Goal: Book appointment/travel/reservation

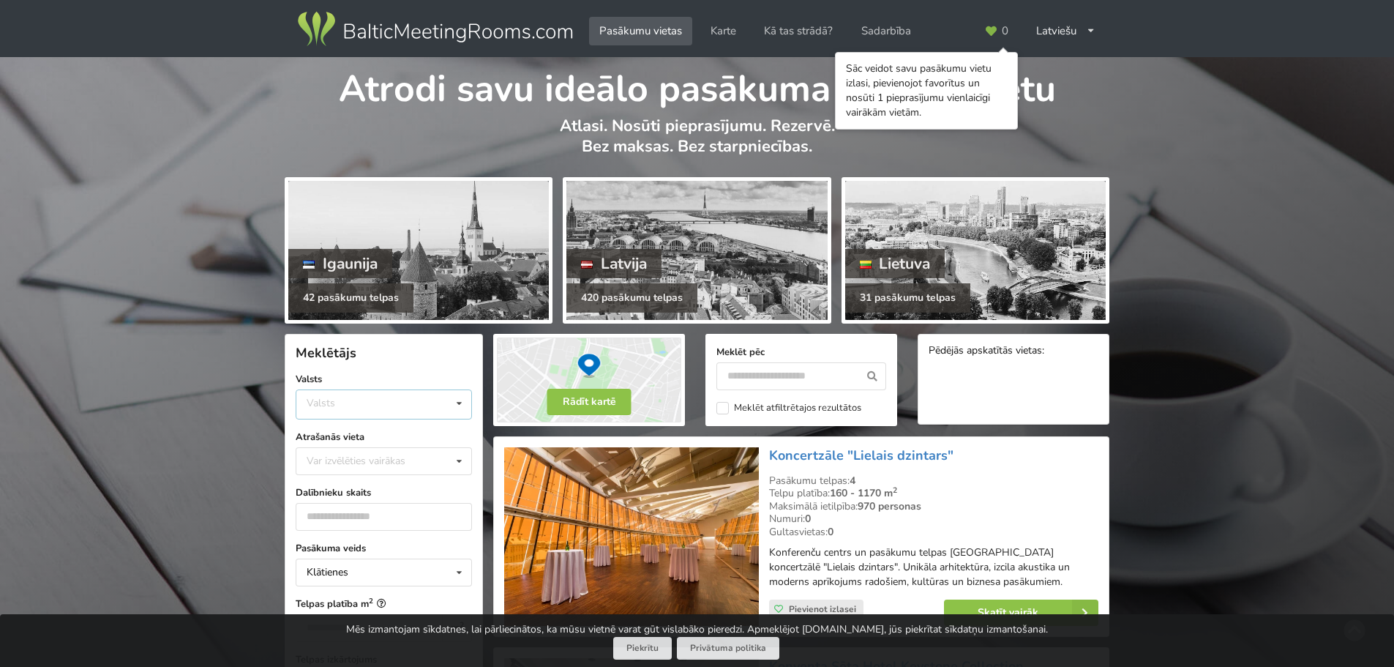
click at [387, 402] on div "Valsts Igaunija Latvija Lietuva" at bounding box center [384, 404] width 176 height 30
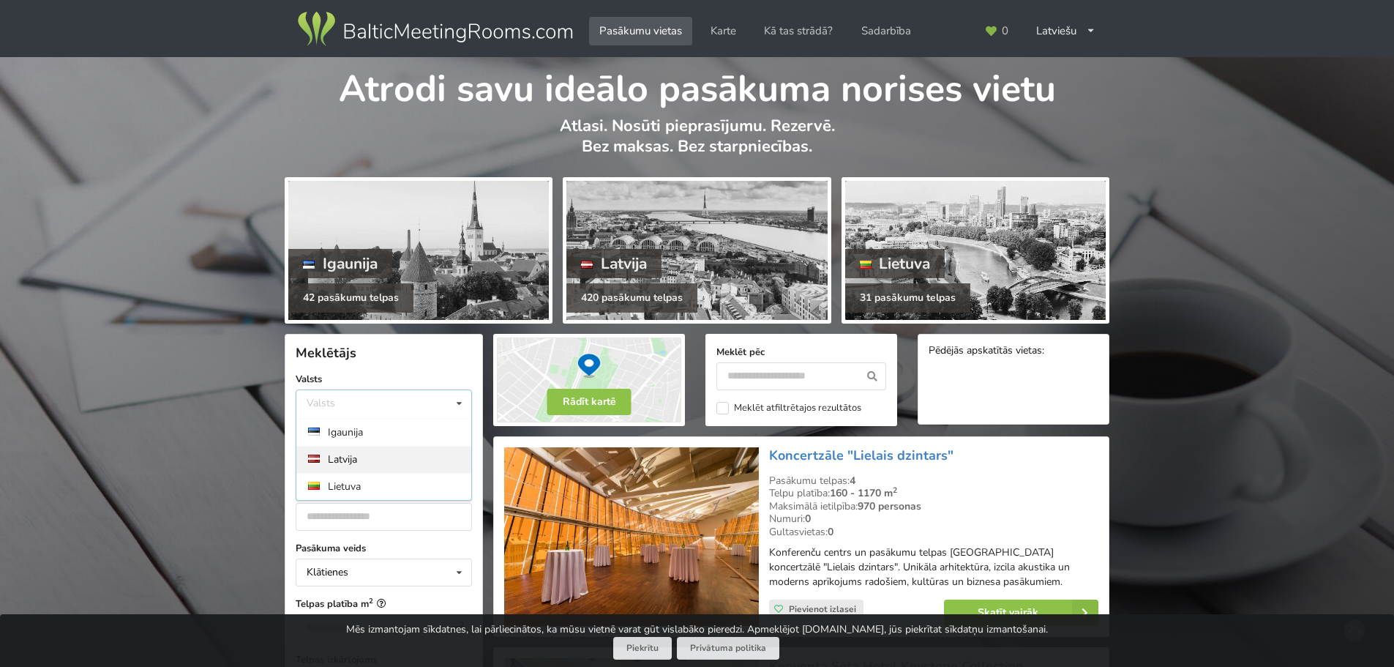
click at [356, 458] on div "Latvija" at bounding box center [383, 459] width 175 height 27
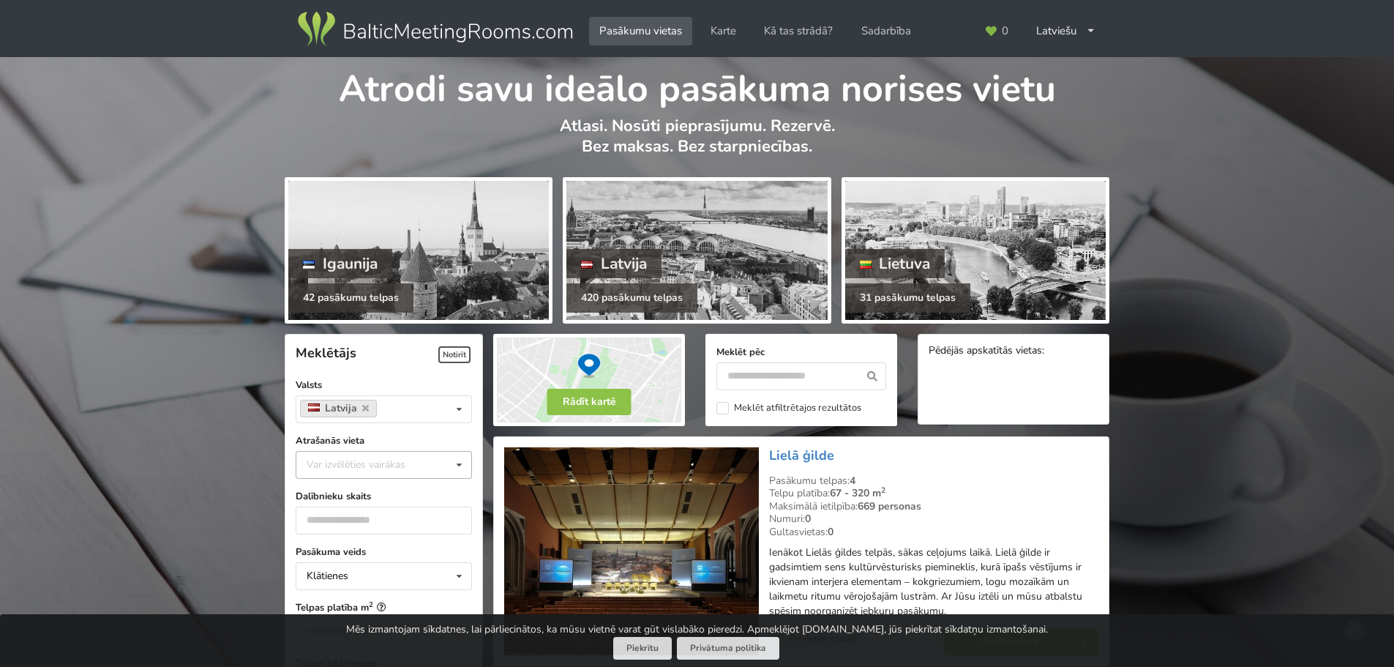
scroll to position [329, 0]
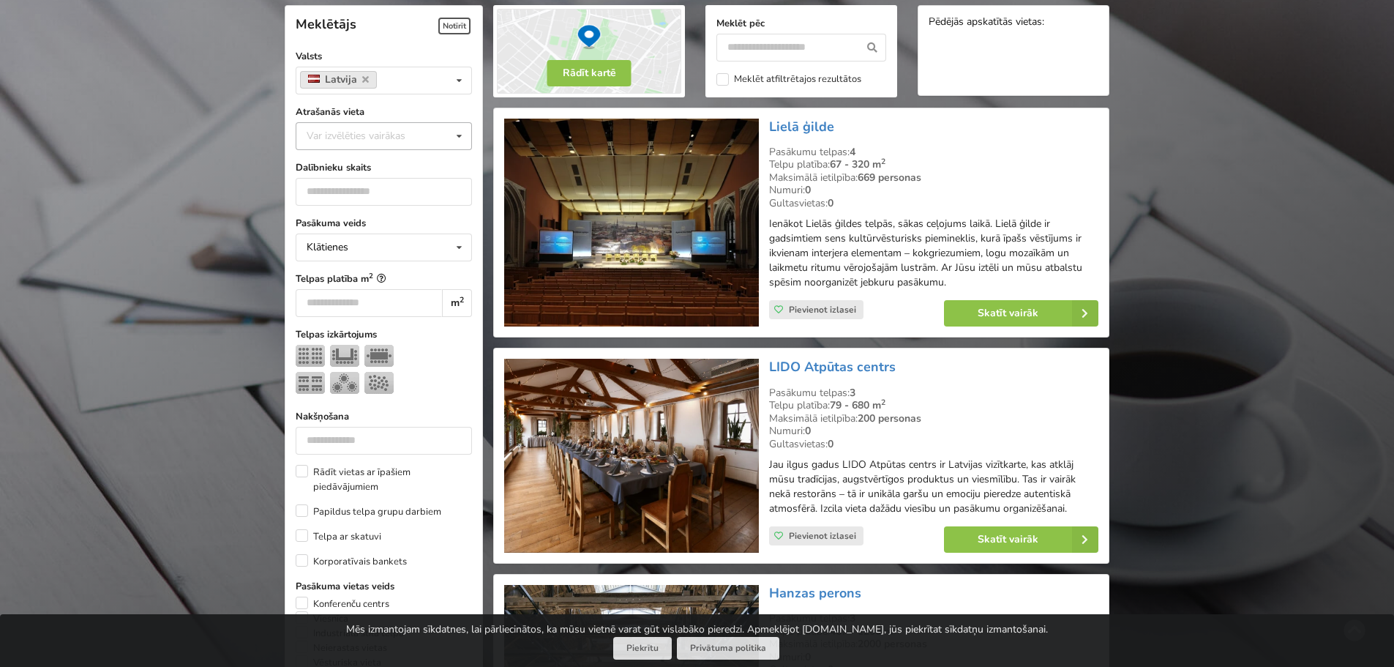
click at [397, 133] on div "Var izvēlēties vairākas" at bounding box center [370, 135] width 135 height 17
click at [359, 180] on div "Cēsis" at bounding box center [383, 173] width 175 height 27
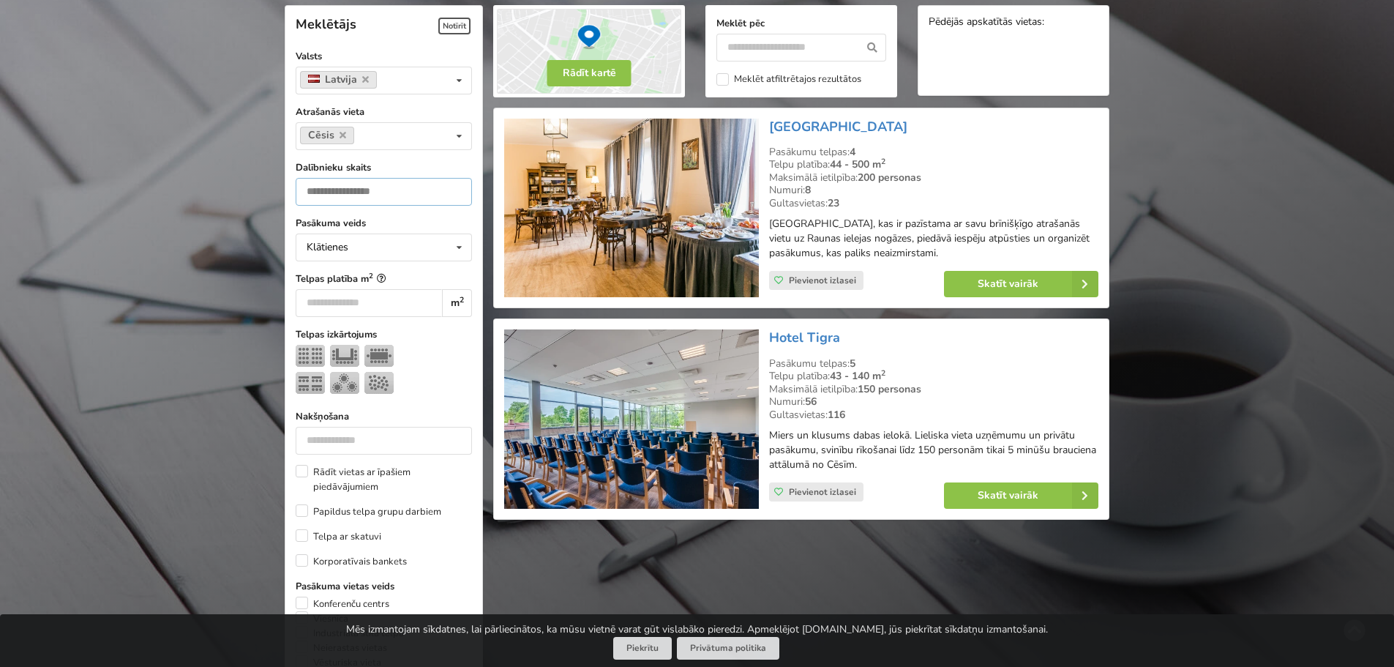
click at [373, 187] on input "number" at bounding box center [384, 192] width 176 height 28
click at [451, 188] on input "*" at bounding box center [384, 192] width 176 height 28
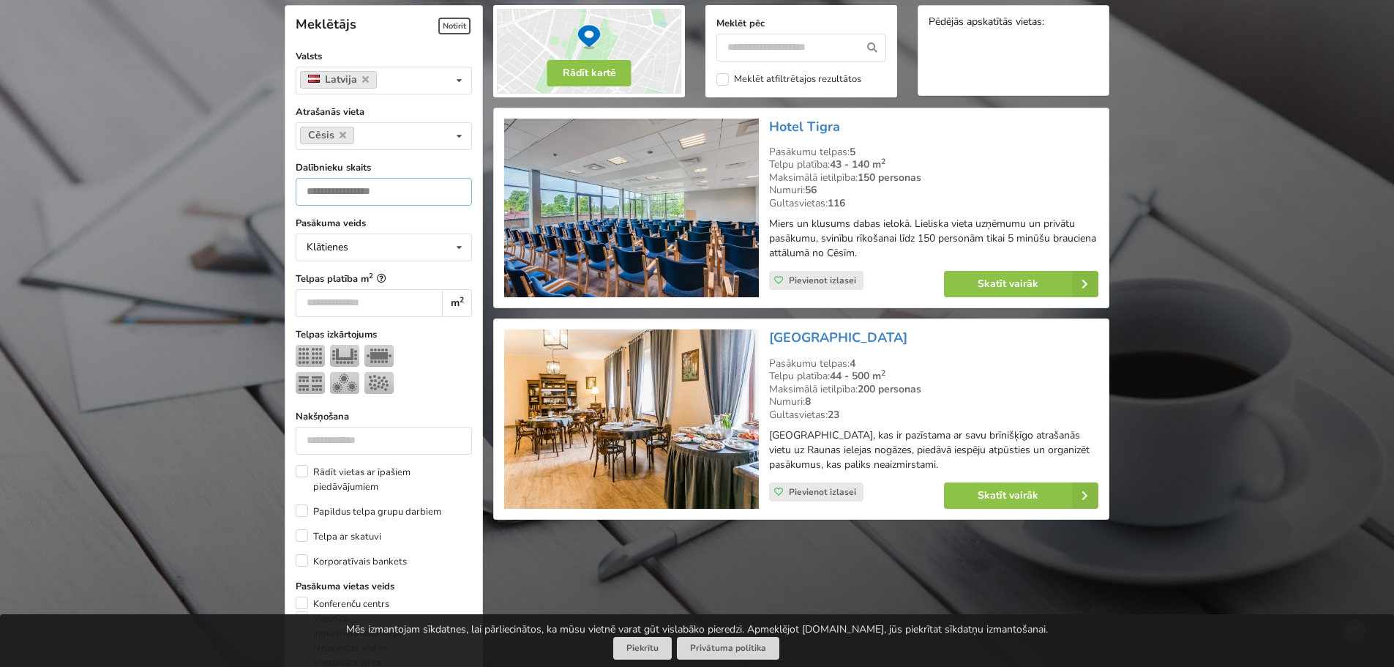
click at [451, 188] on input "*" at bounding box center [384, 192] width 176 height 28
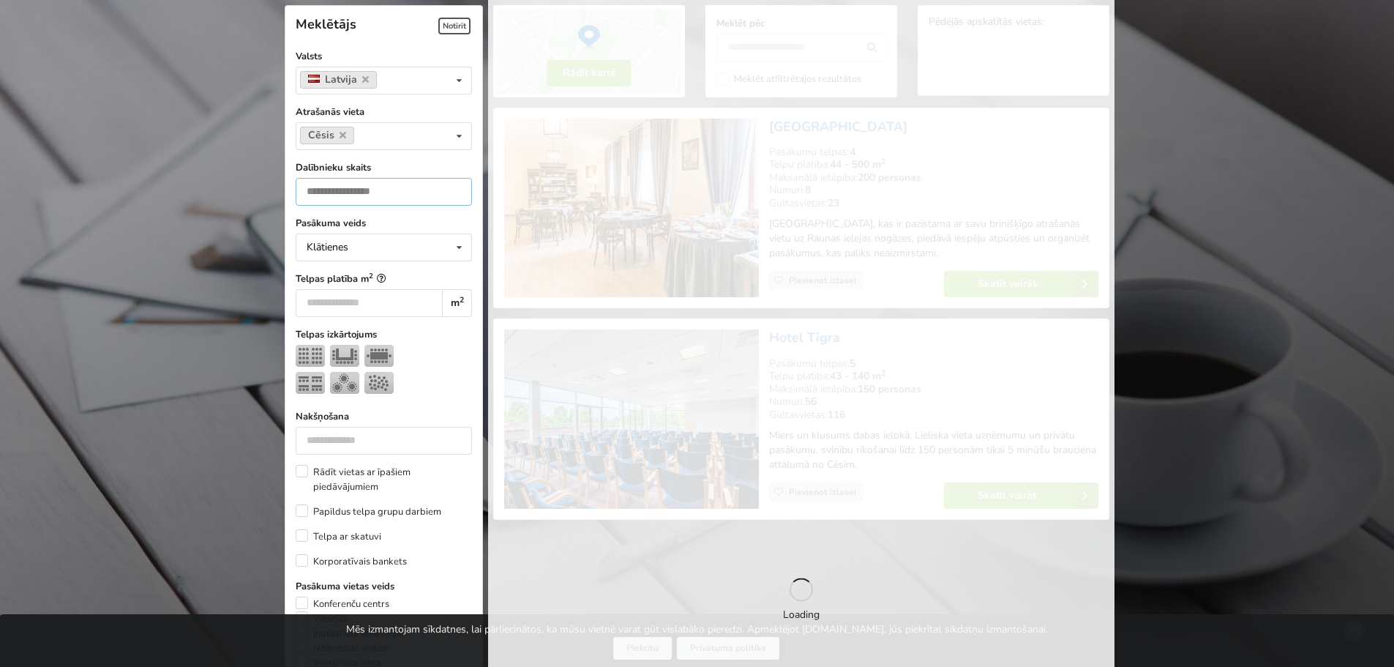
click at [451, 188] on input "*" at bounding box center [384, 192] width 176 height 28
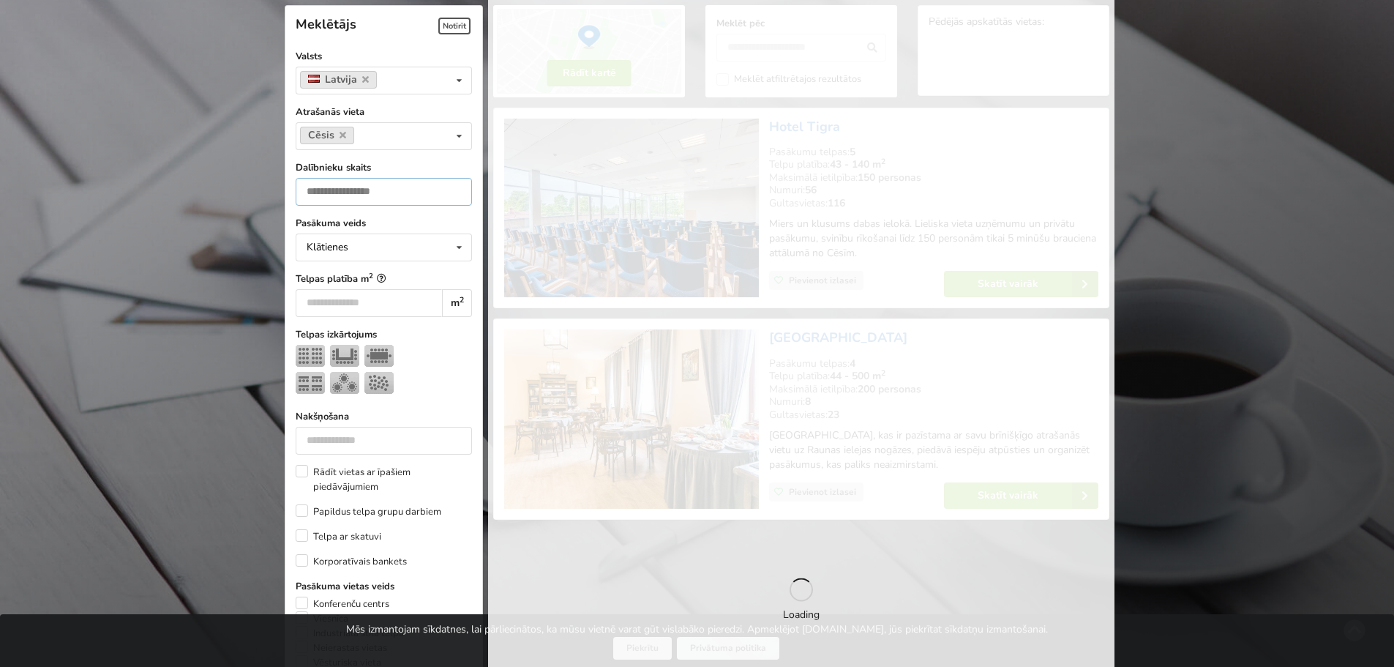
click at [451, 188] on input "*" at bounding box center [384, 192] width 176 height 28
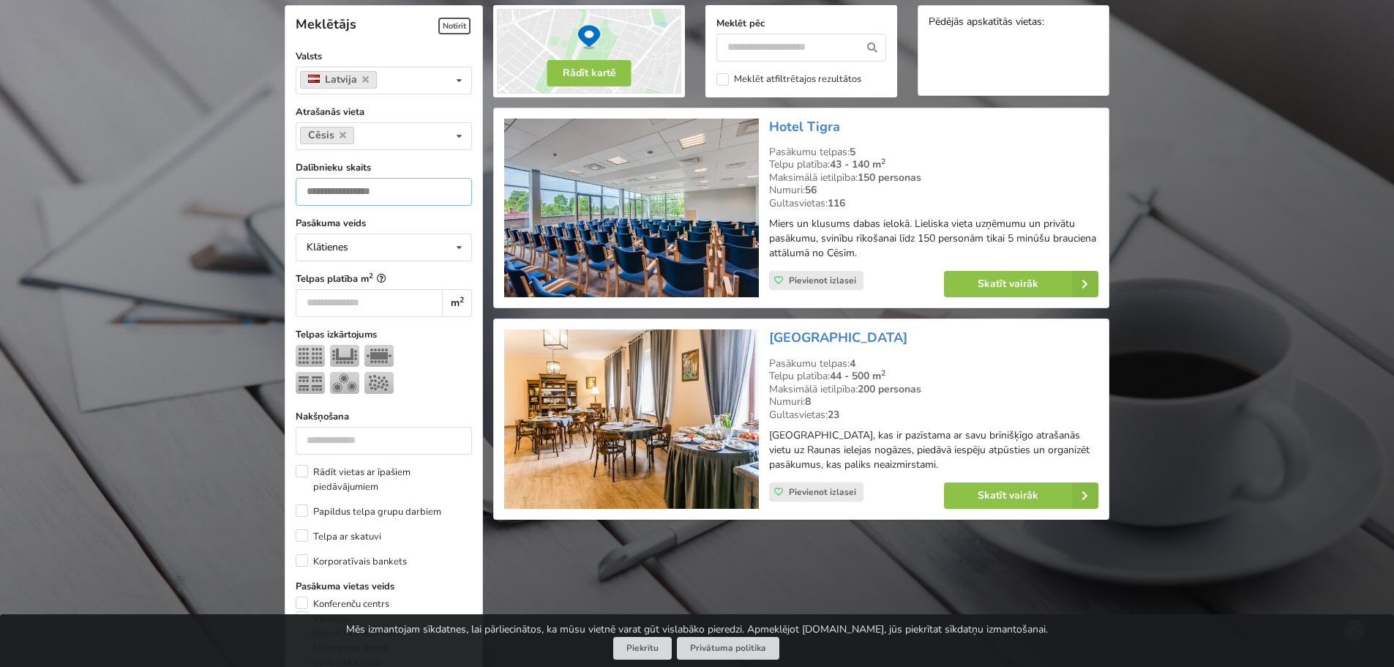
click at [451, 188] on input "*" at bounding box center [384, 192] width 176 height 28
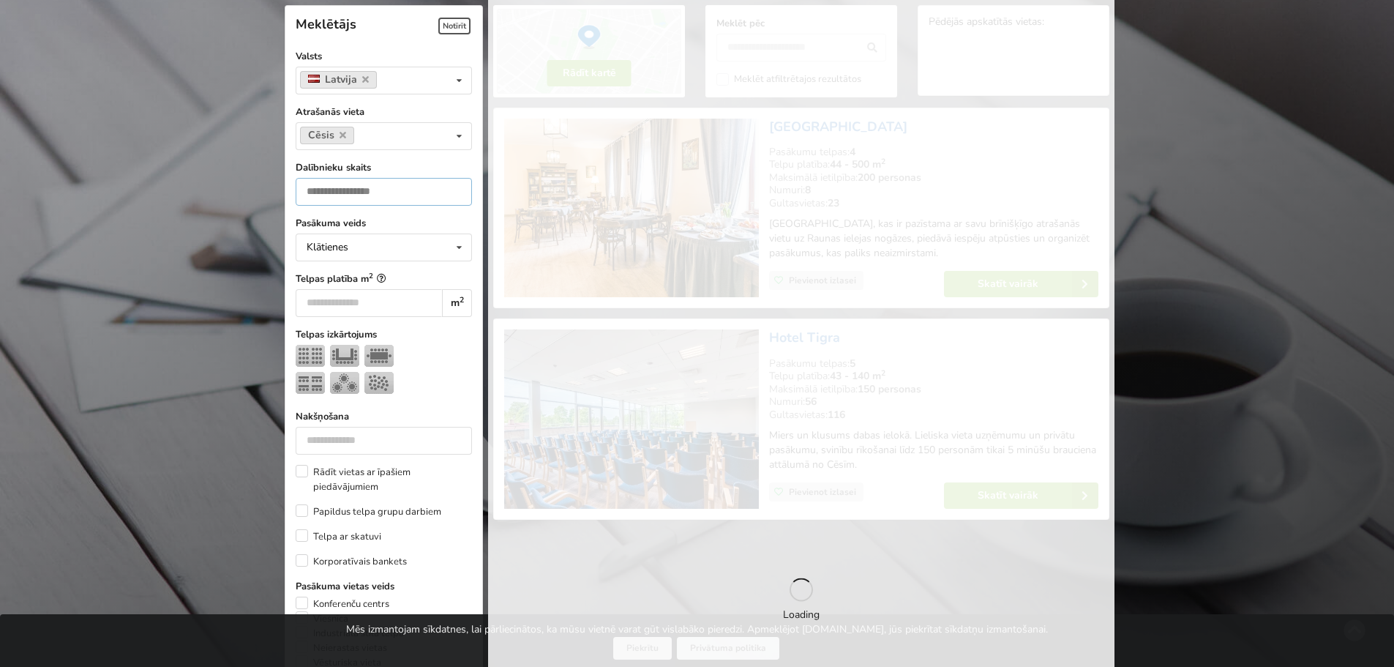
click at [451, 188] on input "*" at bounding box center [384, 192] width 176 height 28
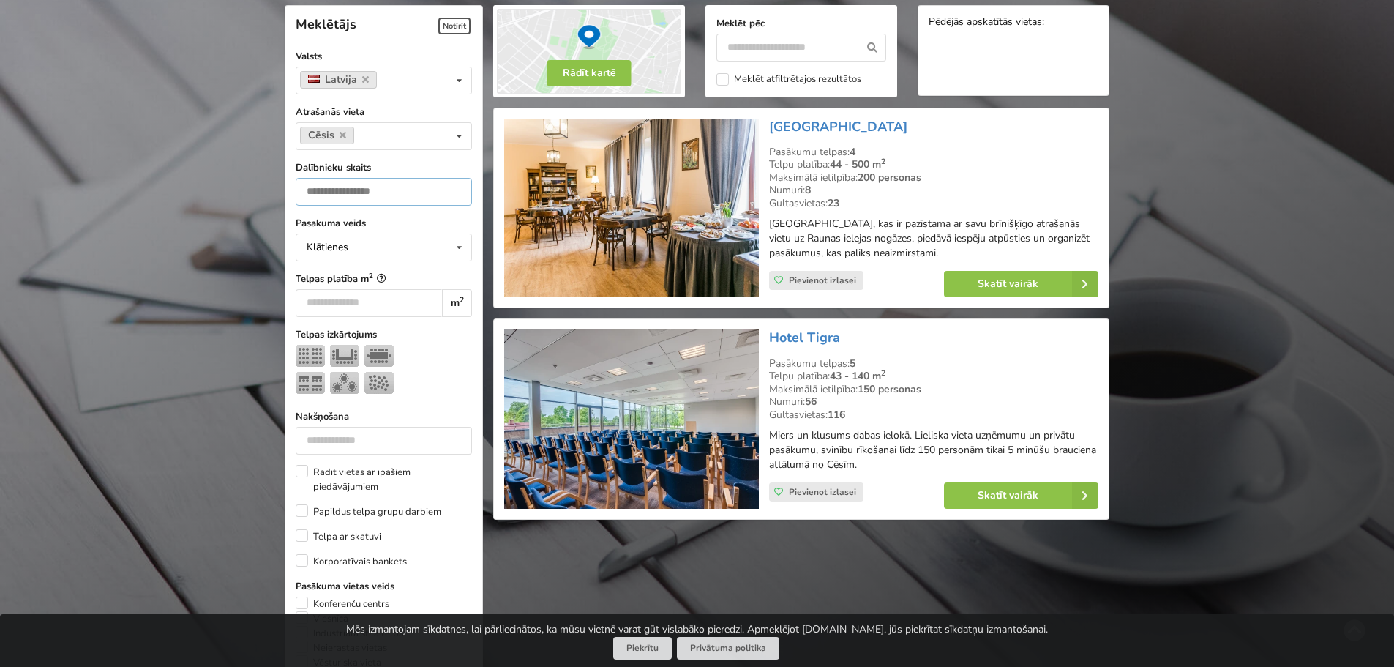
type input "**"
click at [451, 188] on input "**" at bounding box center [384, 192] width 176 height 28
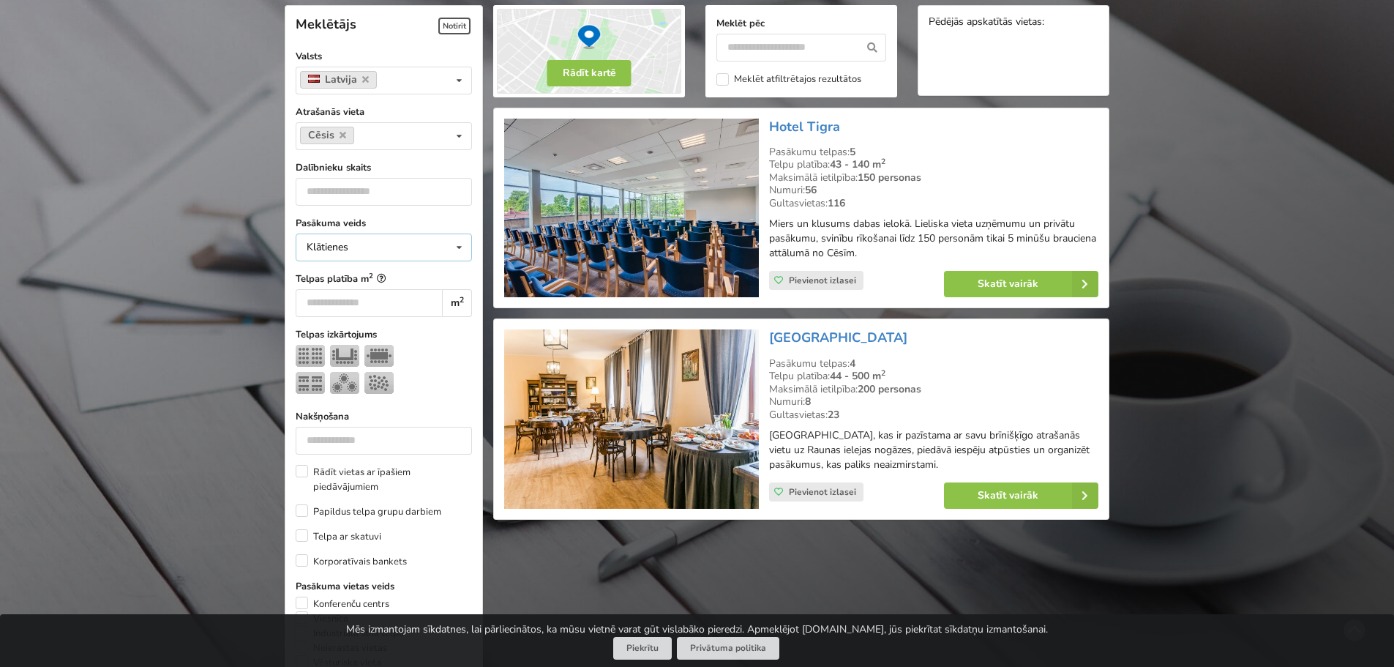
click at [392, 252] on div "Klātienes Klātienes Tiešsaistes Klātienes ar tiešraidi" at bounding box center [384, 248] width 176 height 28
click at [404, 251] on div "Klātienes Klātienes Tiešsaistes Klātienes ar tiešraidi" at bounding box center [384, 248] width 176 height 28
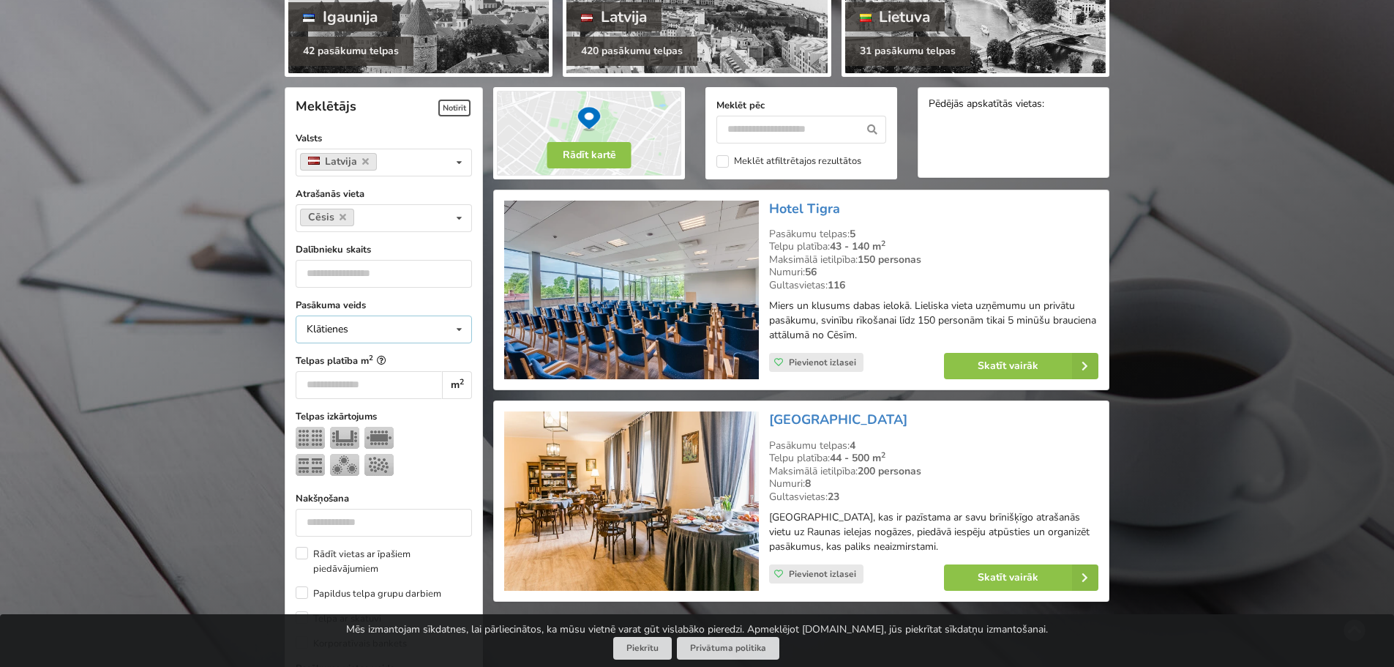
scroll to position [255, 0]
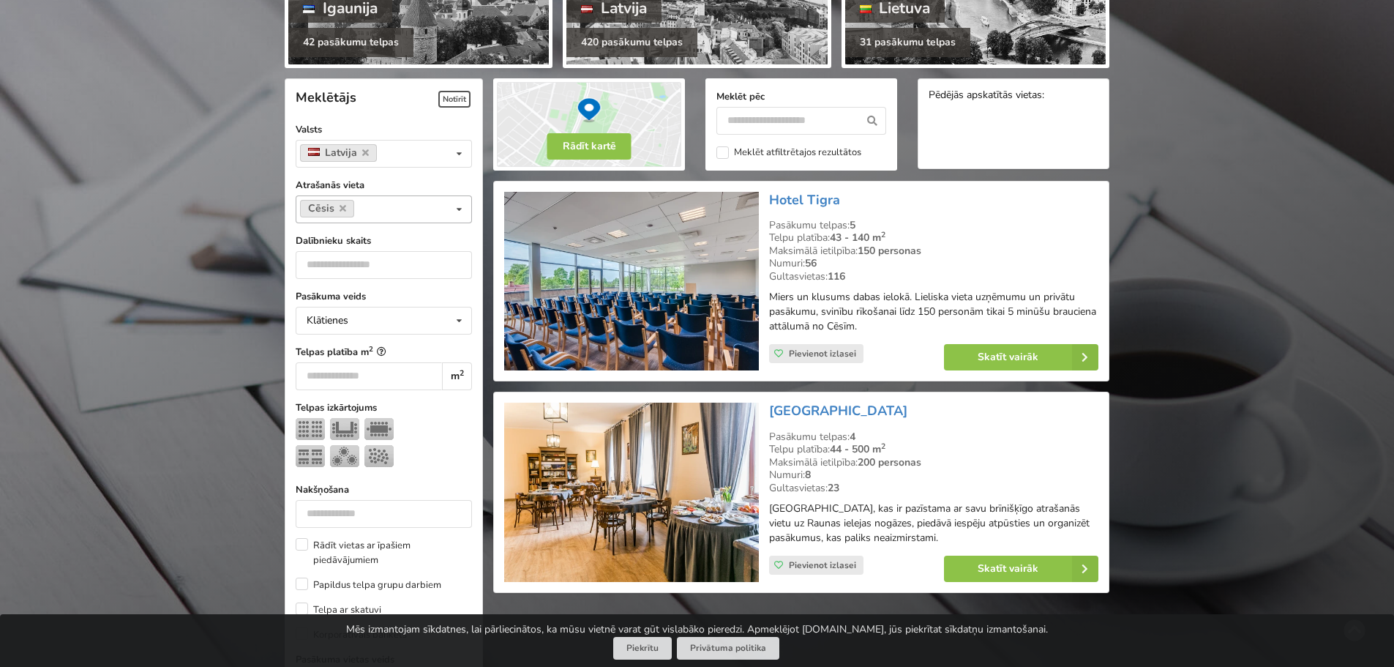
click at [455, 212] on icon at bounding box center [459, 209] width 21 height 27
click at [370, 267] on div "Vidzeme" at bounding box center [383, 268] width 175 height 27
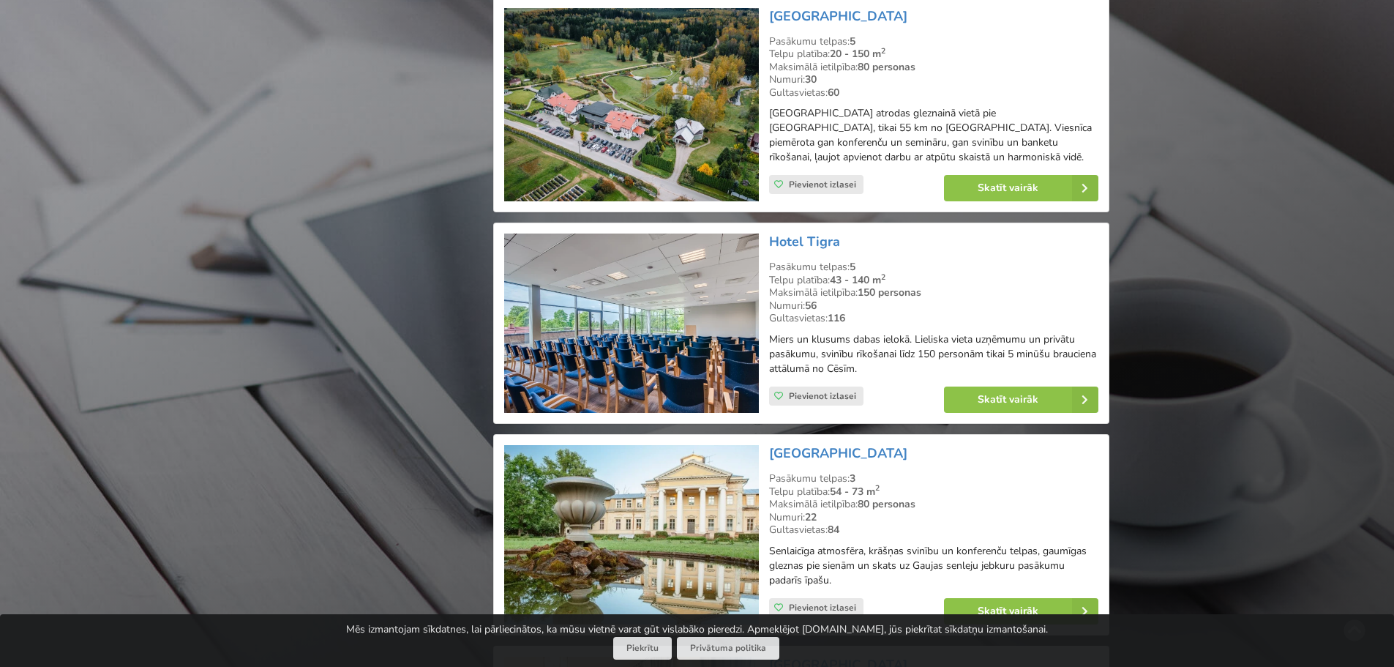
scroll to position [1741, 0]
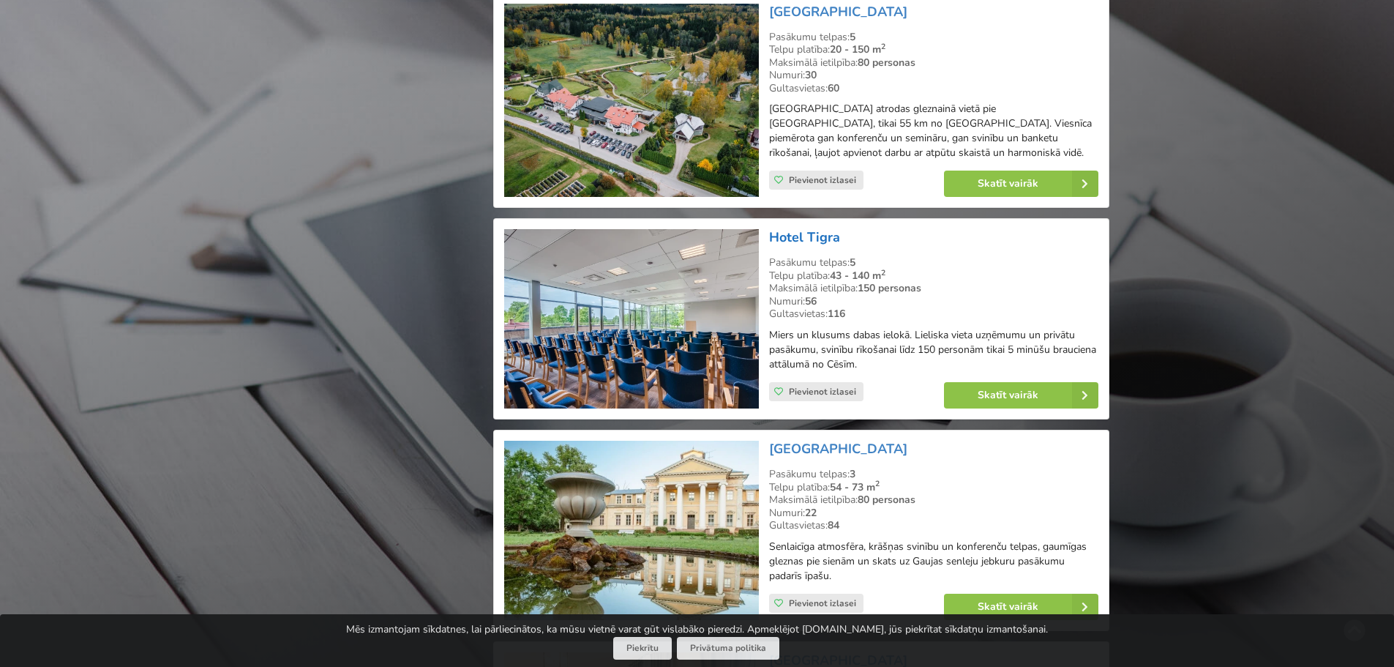
click at [799, 228] on link "Hotel Tigra" at bounding box center [804, 237] width 71 height 18
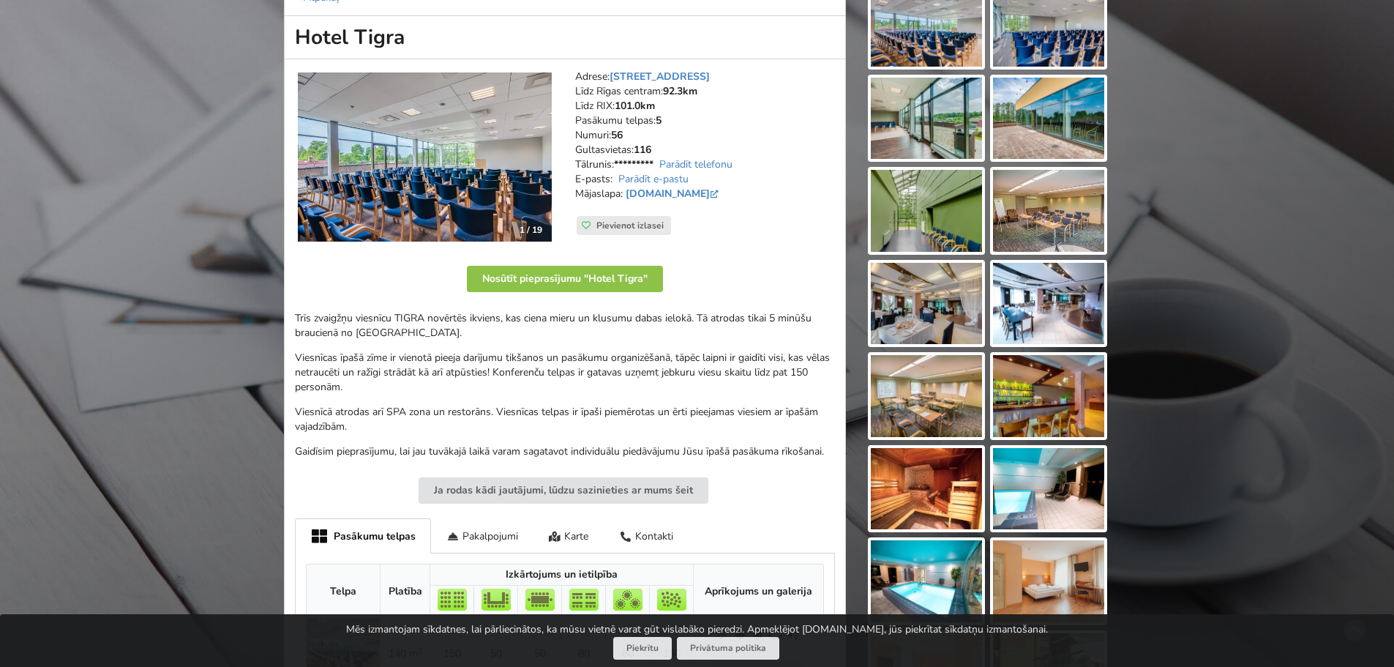
scroll to position [220, 0]
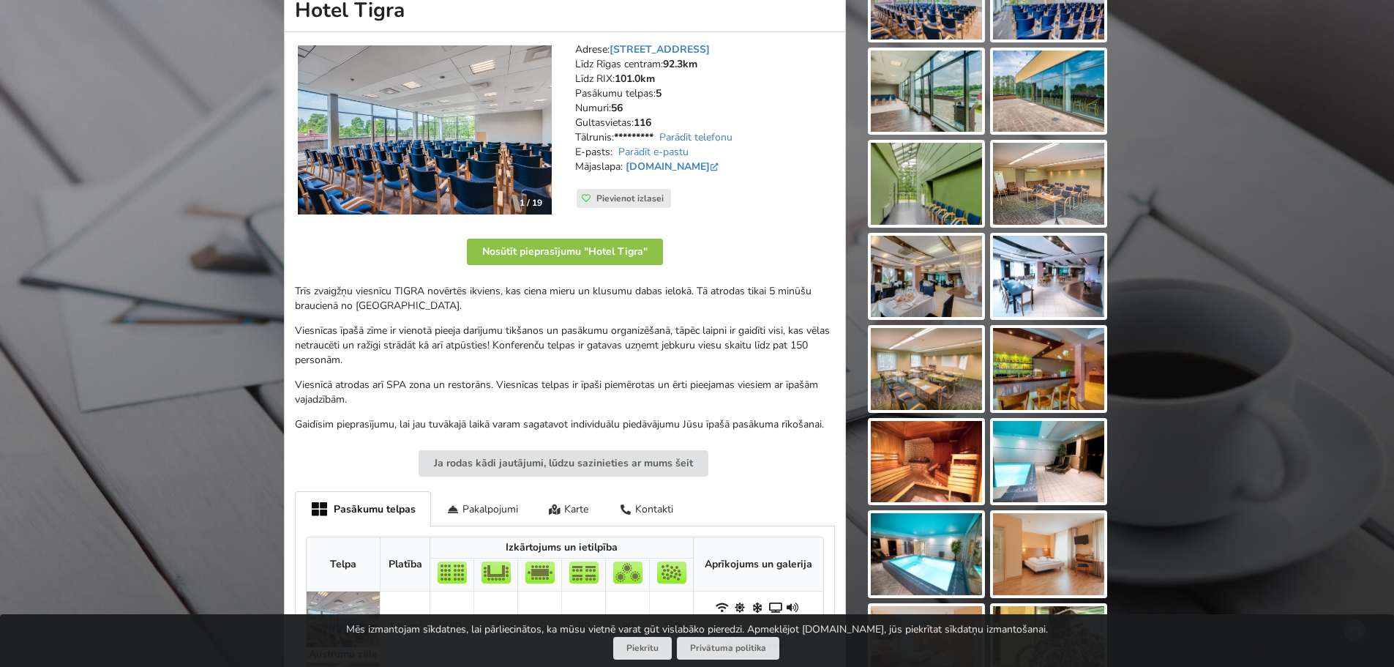
click at [932, 374] on img at bounding box center [926, 369] width 111 height 82
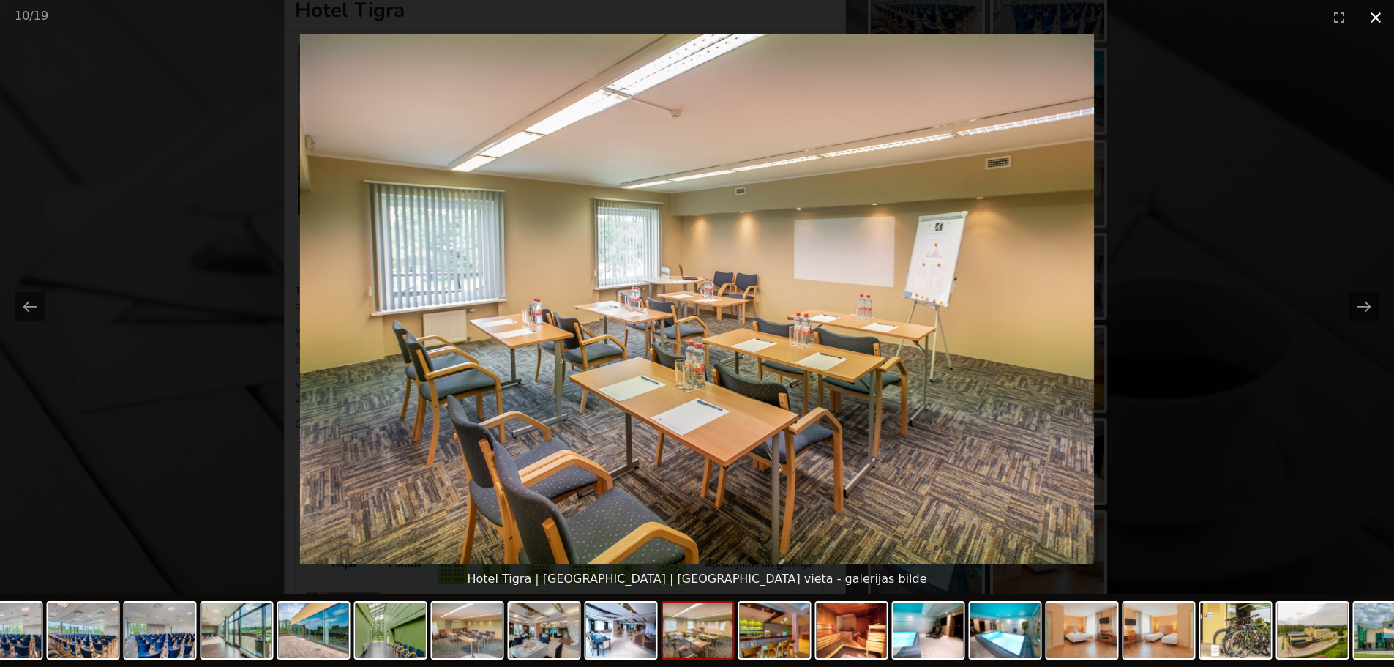
click at [1375, 13] on button "Close gallery" at bounding box center [1376, 17] width 37 height 34
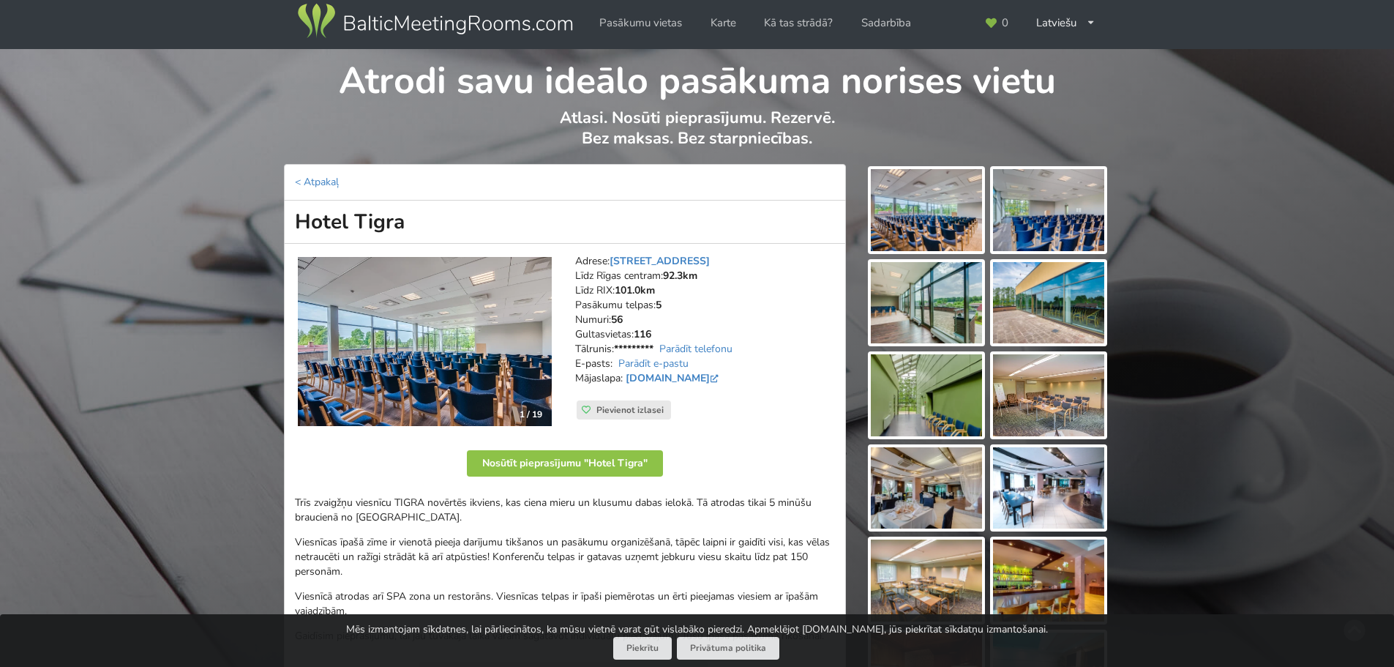
scroll to position [0, 0]
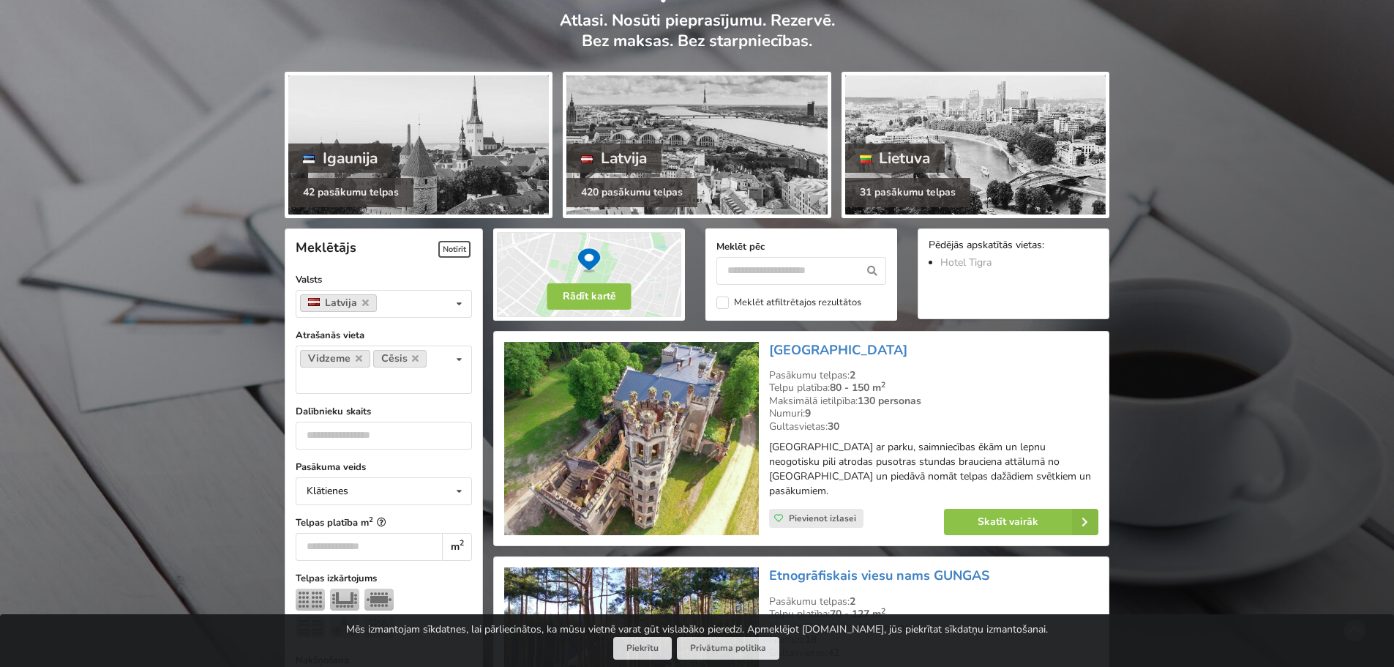
scroll to position [220, 0]
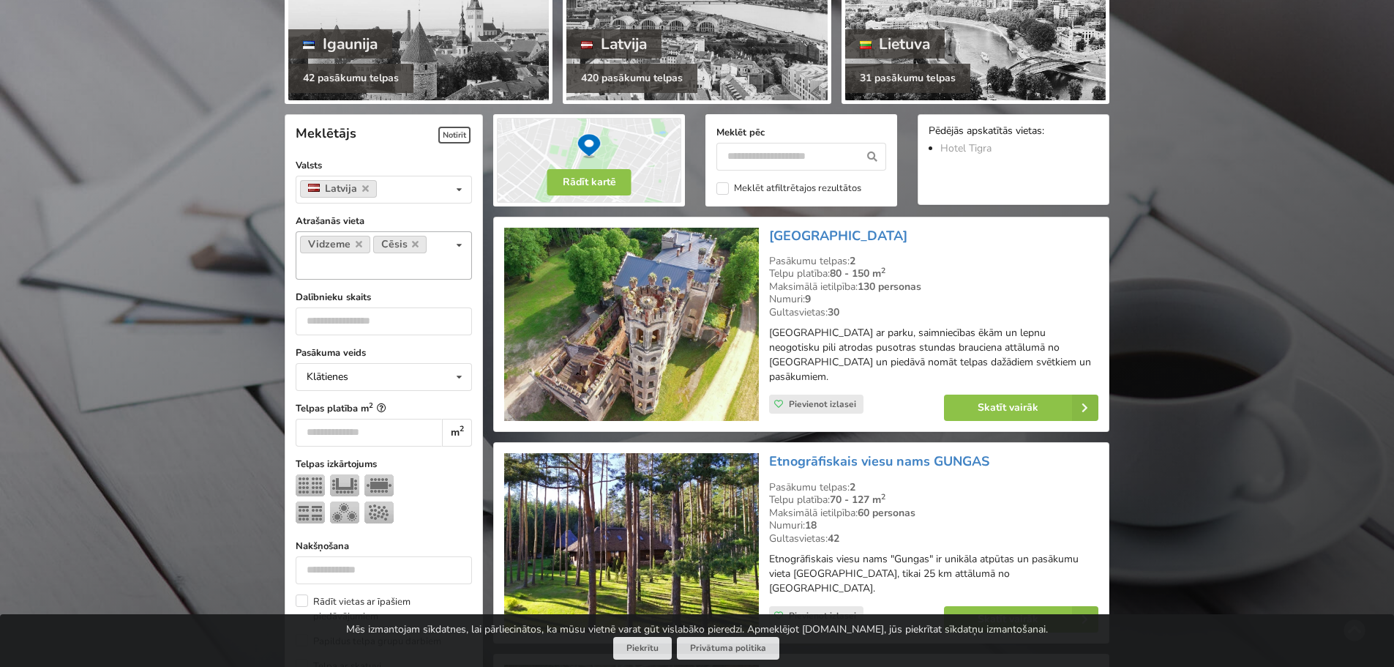
click at [360, 246] on icon at bounding box center [359, 244] width 7 height 10
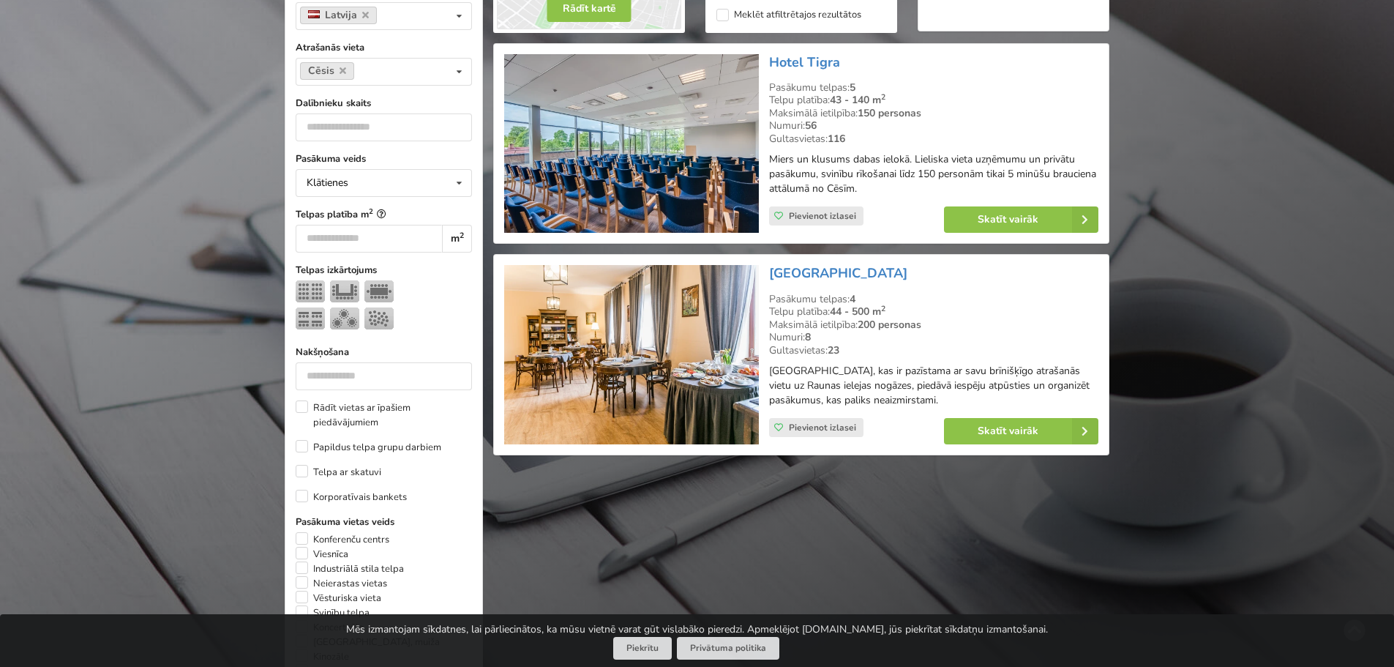
scroll to position [402, 0]
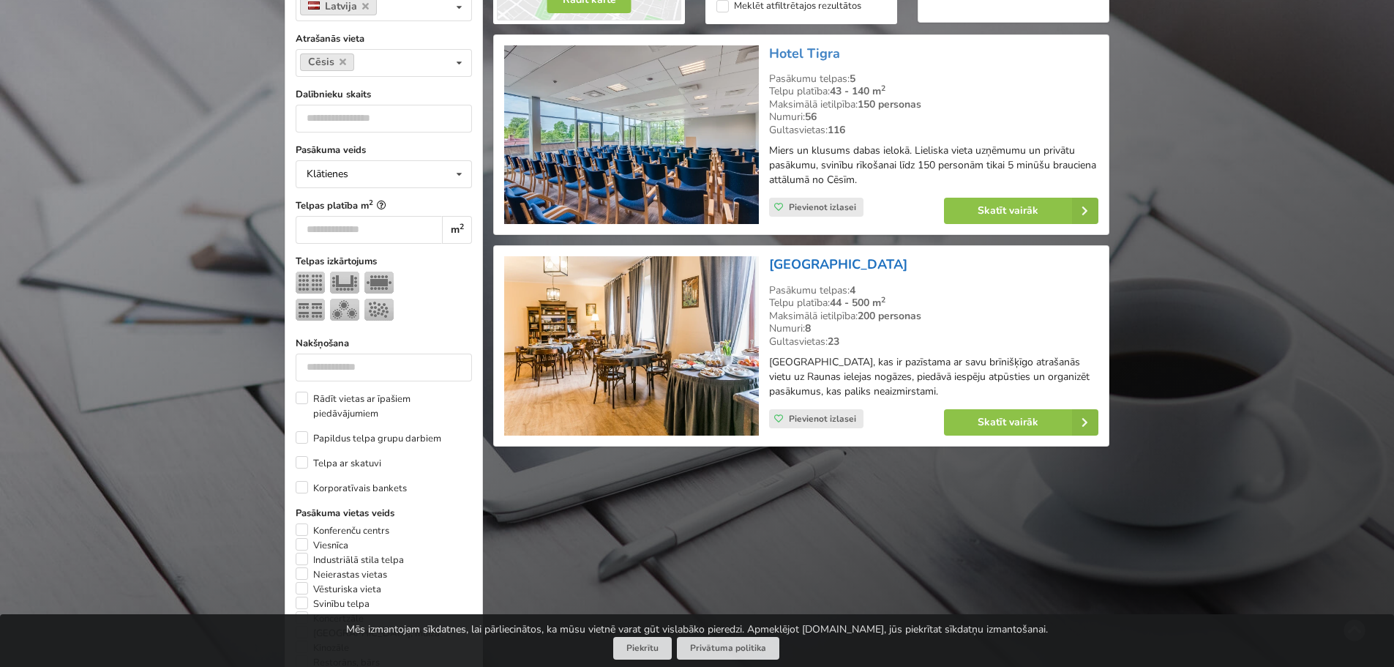
click at [826, 262] on link "Liepas muiža" at bounding box center [838, 264] width 138 height 18
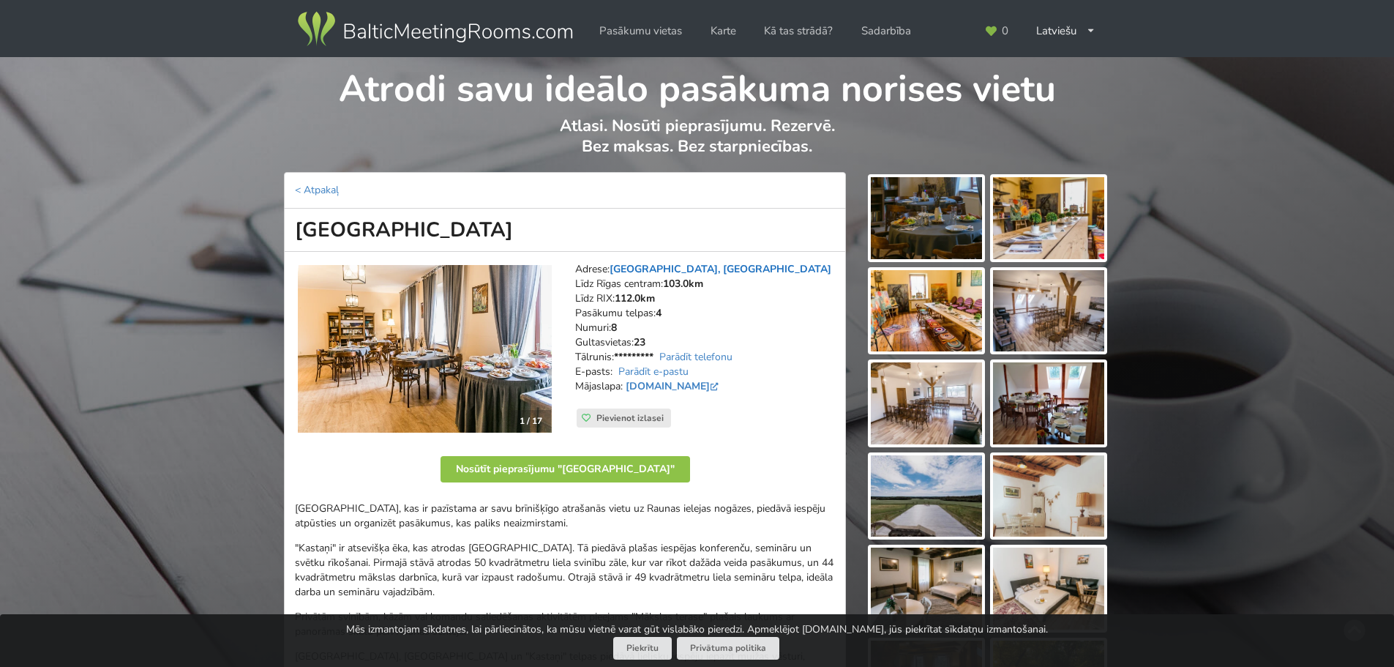
click at [653, 265] on link "Liepas pagasts, Cēsu novads" at bounding box center [721, 269] width 222 height 14
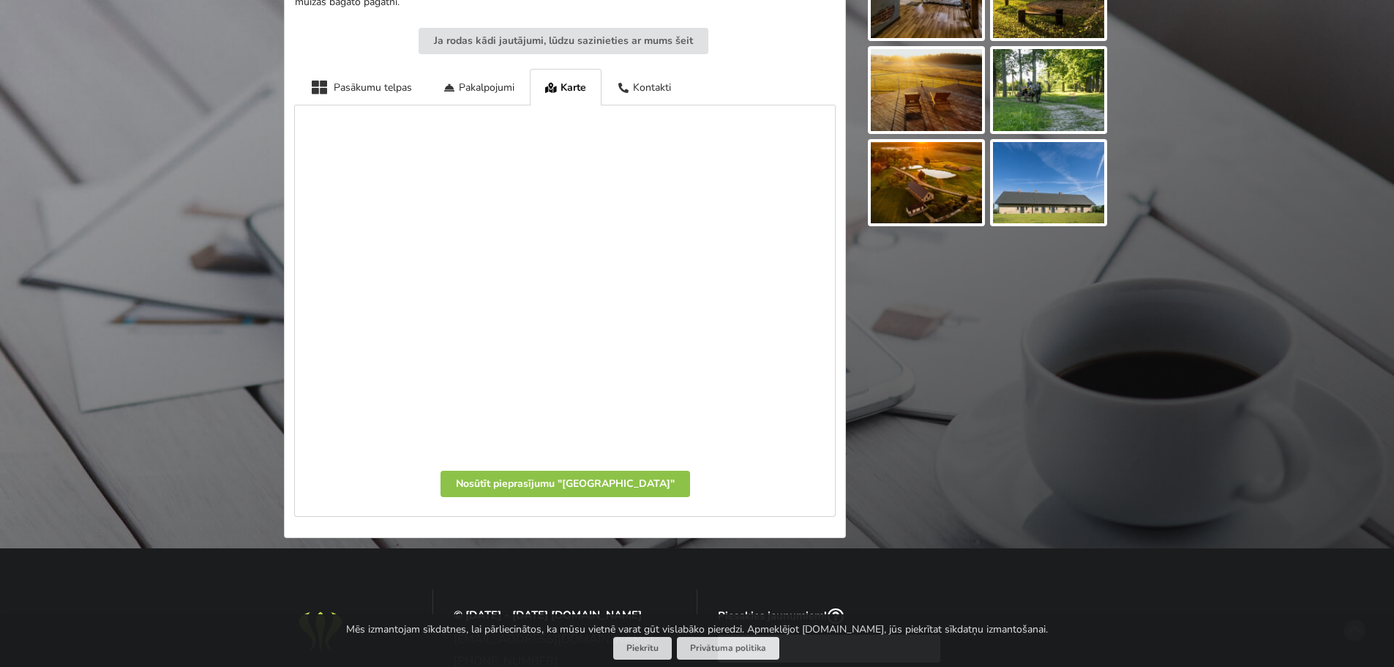
scroll to position [738, 0]
